Goal: Task Accomplishment & Management: Manage account settings

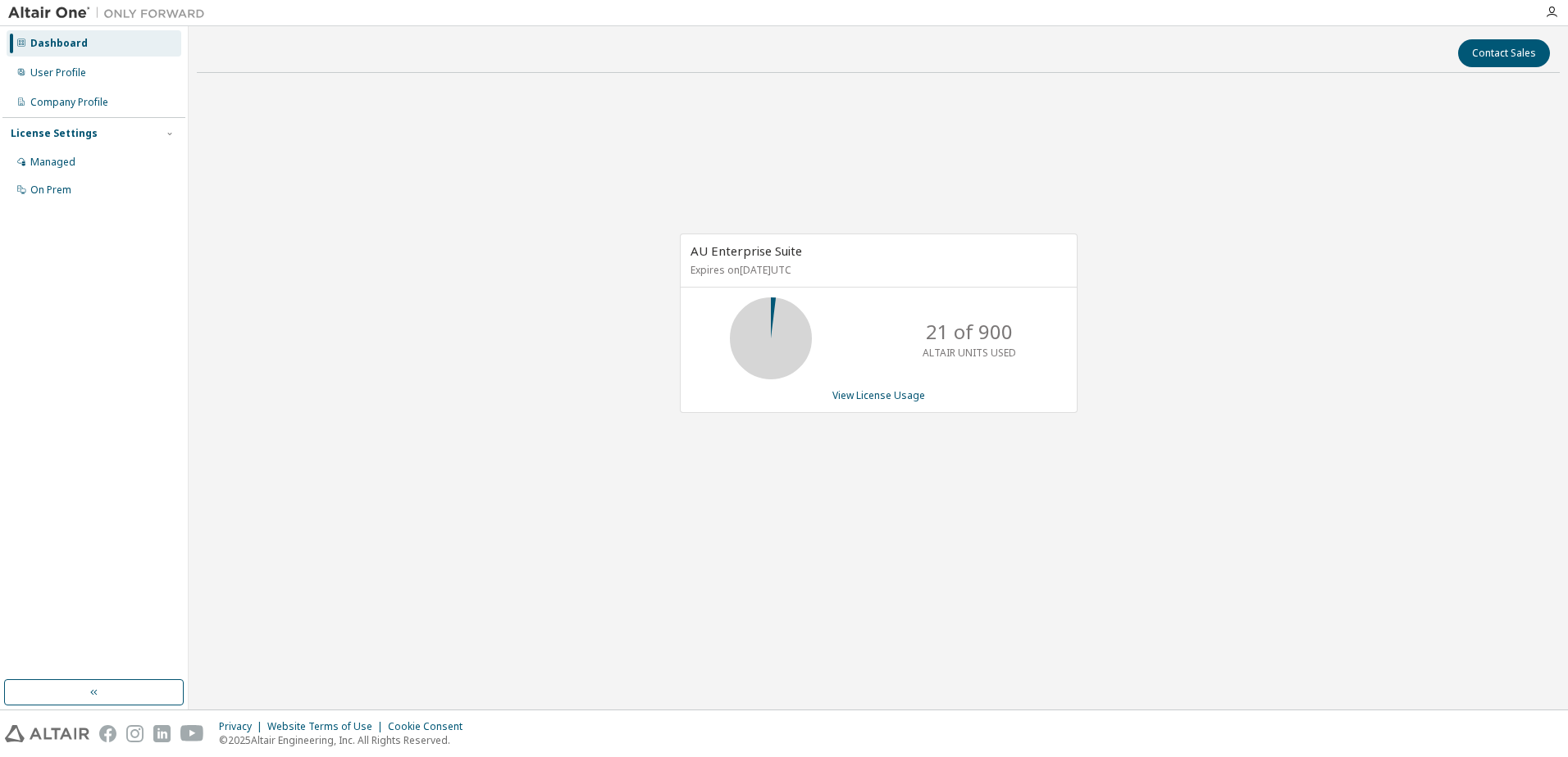
click at [73, 86] on div "Dashboard User Profile Company Profile License Settings Managed On Prem" at bounding box center [94, 117] width 183 height 176
click at [60, 163] on div "Managed" at bounding box center [53, 162] width 45 height 14
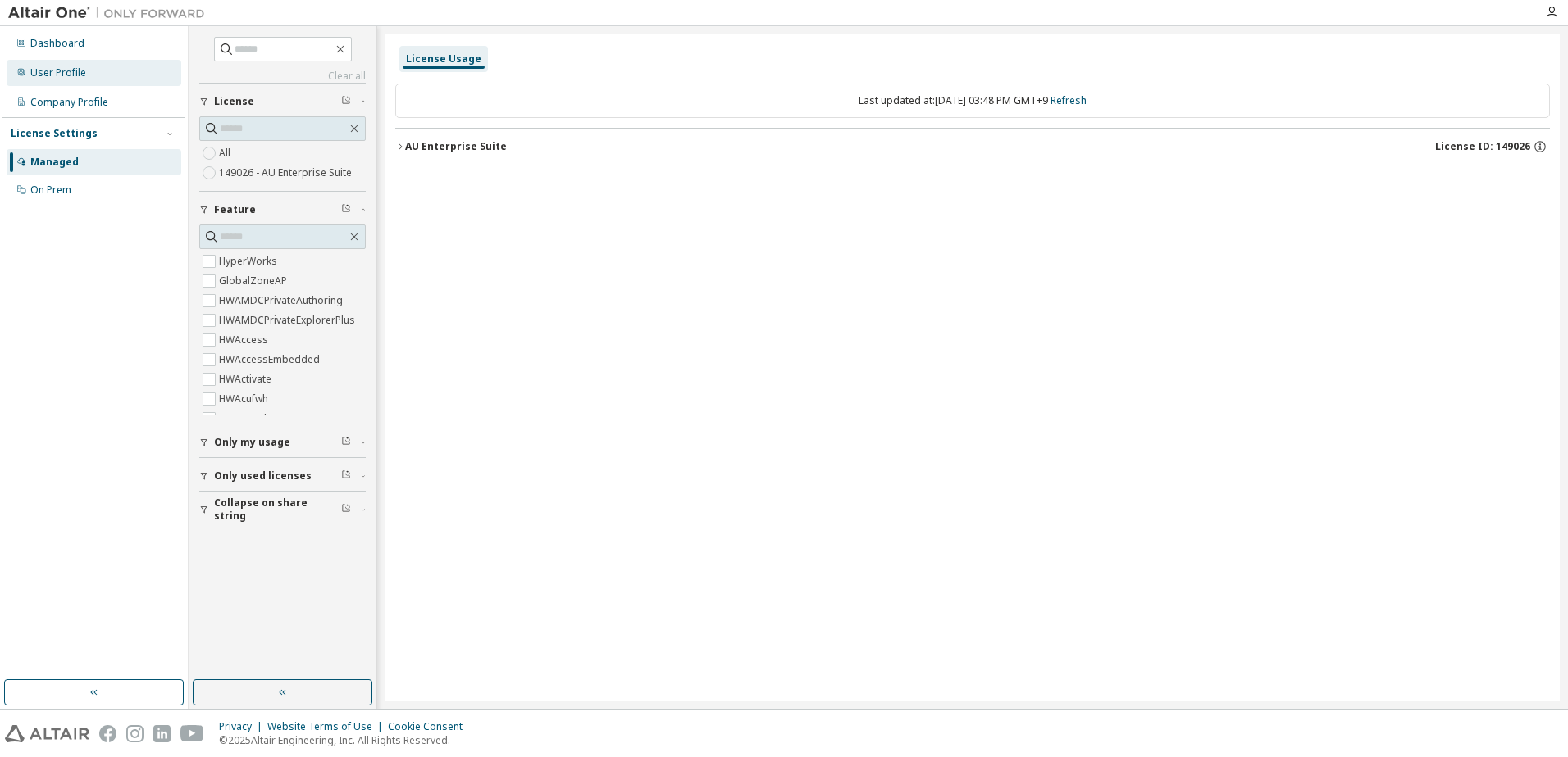
click at [96, 77] on div "User Profile" at bounding box center [94, 72] width 175 height 26
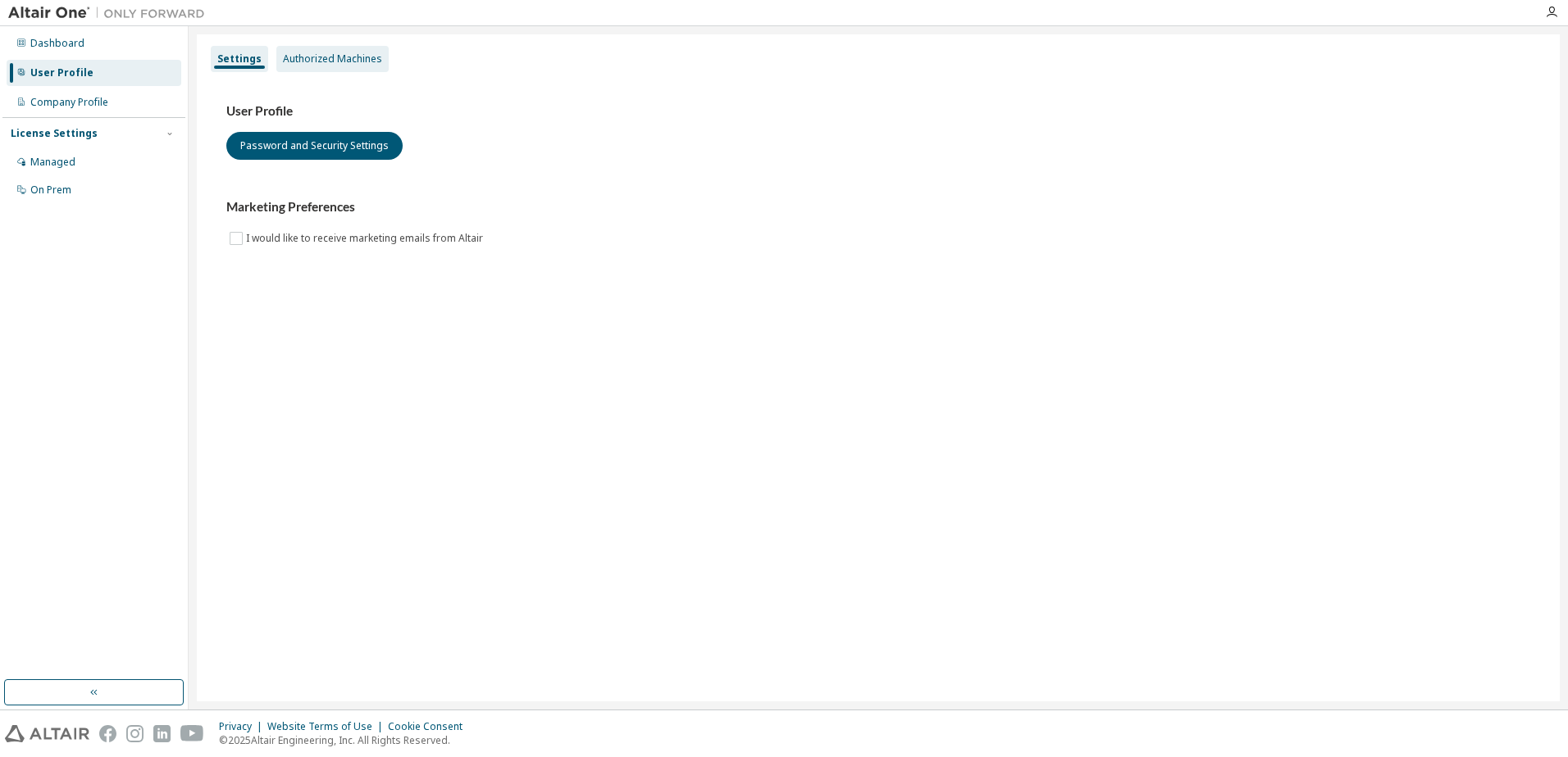
drag, startPoint x: 376, startPoint y: 59, endPoint x: 385, endPoint y: 71, distance: 15.0
click at [376, 59] on div "Authorized Machines" at bounding box center [332, 59] width 99 height 14
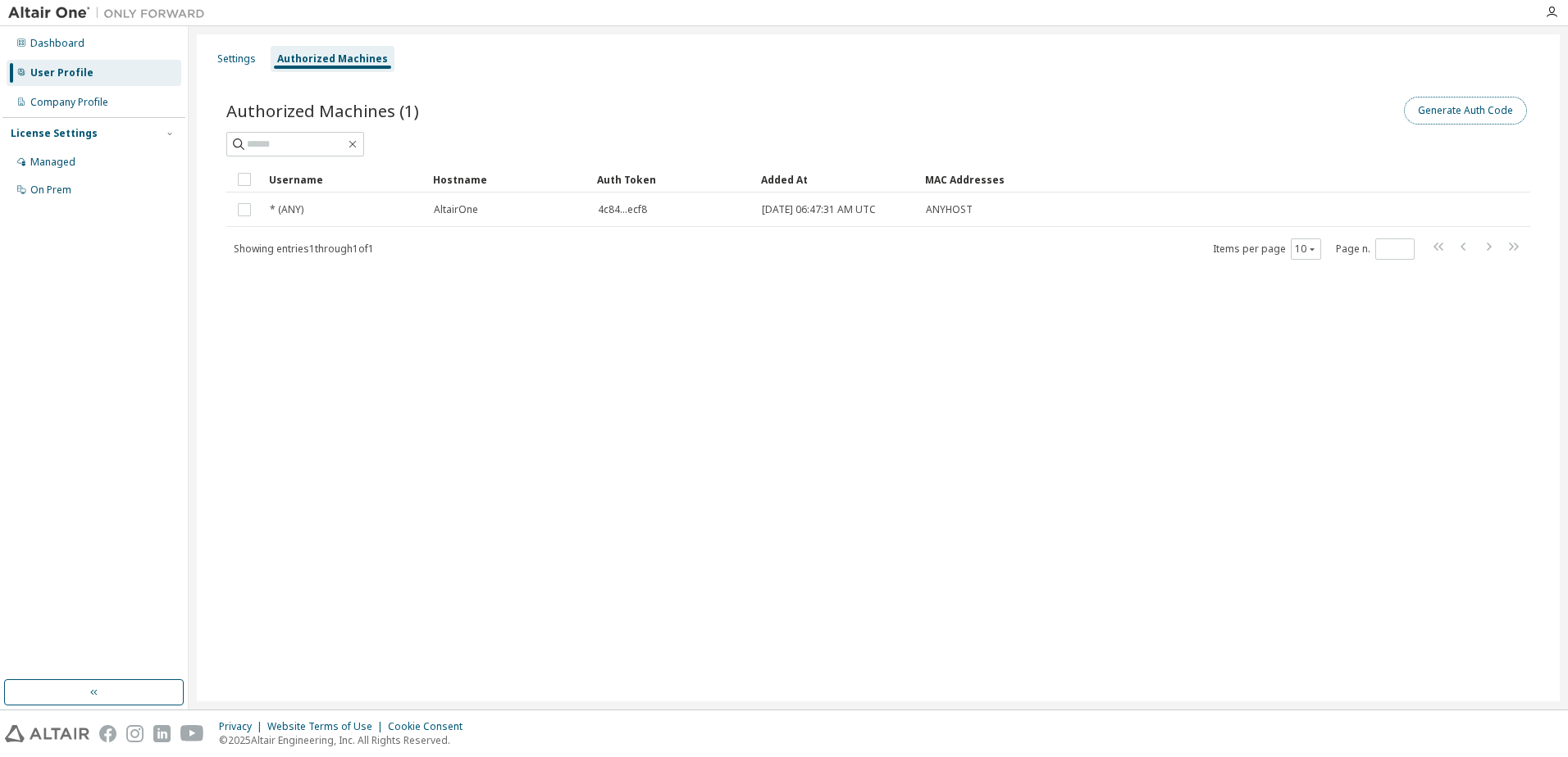
click at [1474, 111] on button "Generate Auth Code" at bounding box center [1465, 110] width 123 height 28
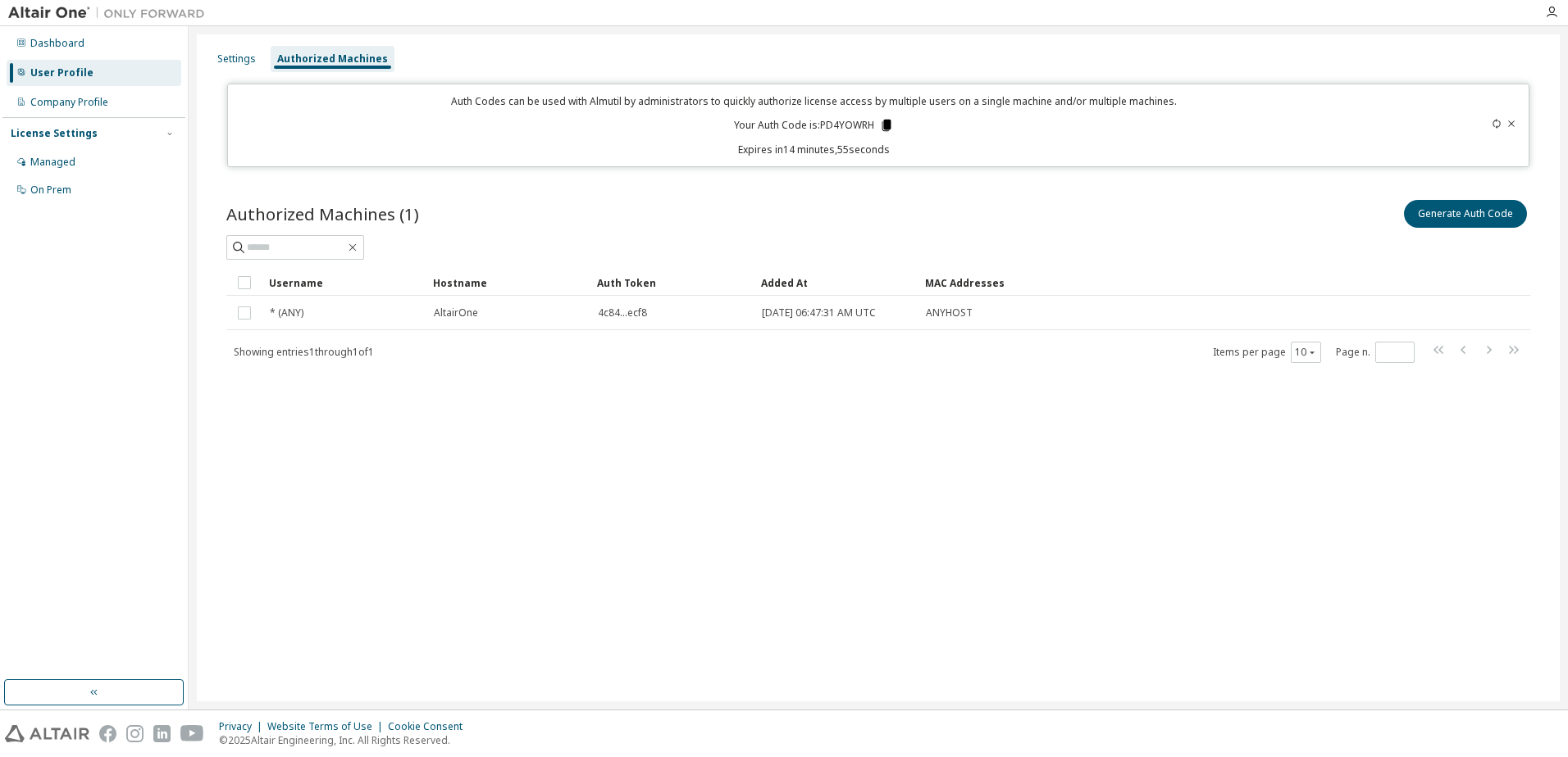
click at [884, 123] on icon at bounding box center [887, 125] width 9 height 12
